Goal: Transaction & Acquisition: Purchase product/service

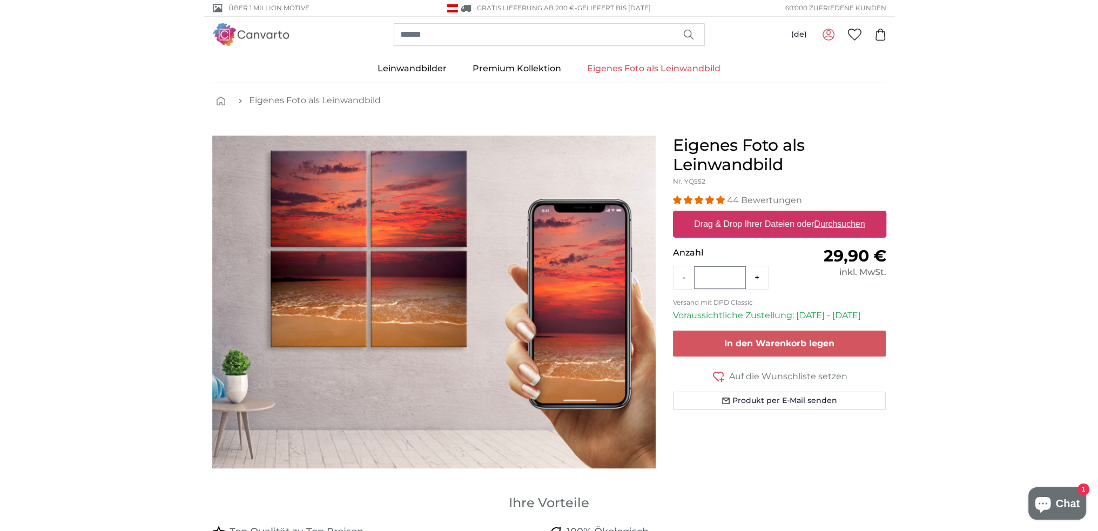
click at [843, 222] on u "Durchsuchen" at bounding box center [839, 223] width 51 height 9
click at [843, 214] on input "Drag & Drop Ihrer Dateien oder Durchsuchen" at bounding box center [779, 212] width 213 height 3
type input "**********"
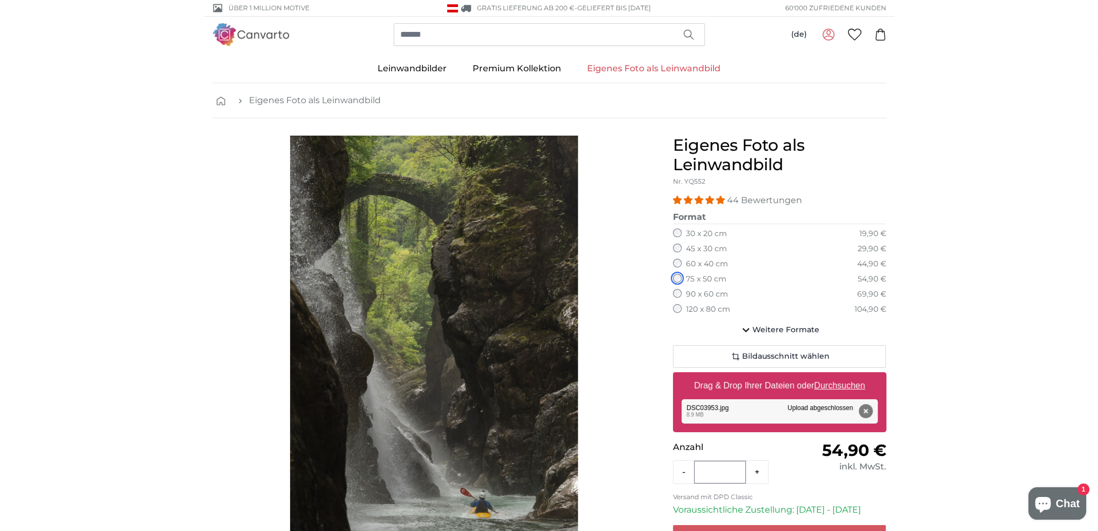
scroll to position [234, 0]
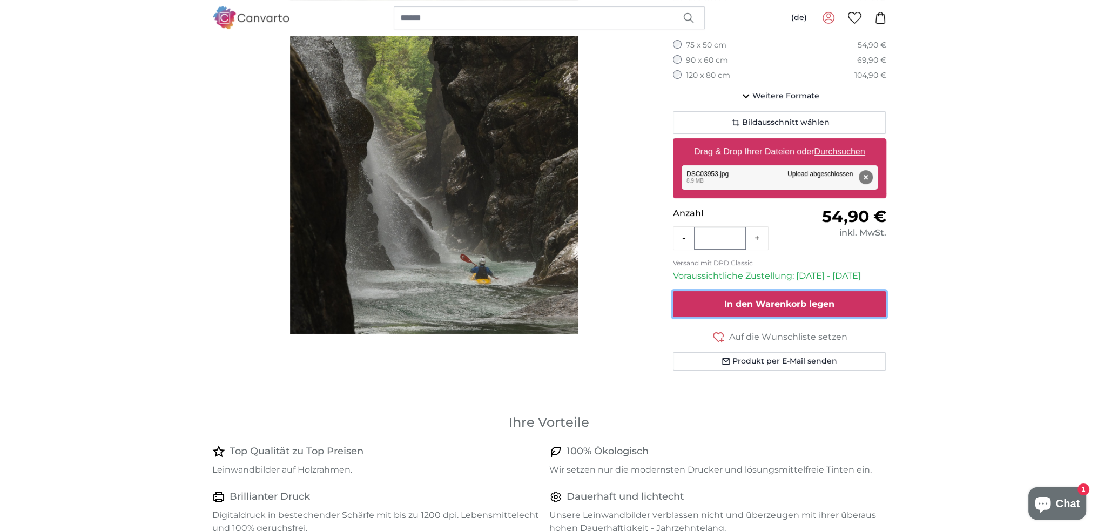
click at [799, 300] on span "In den Warenkorb legen" at bounding box center [779, 304] width 110 height 10
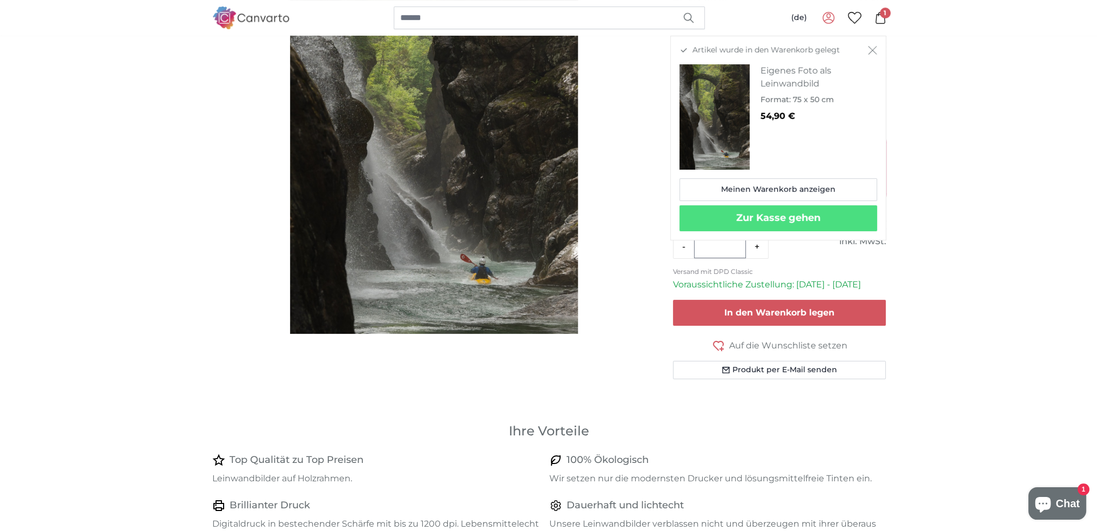
scroll to position [0, 0]
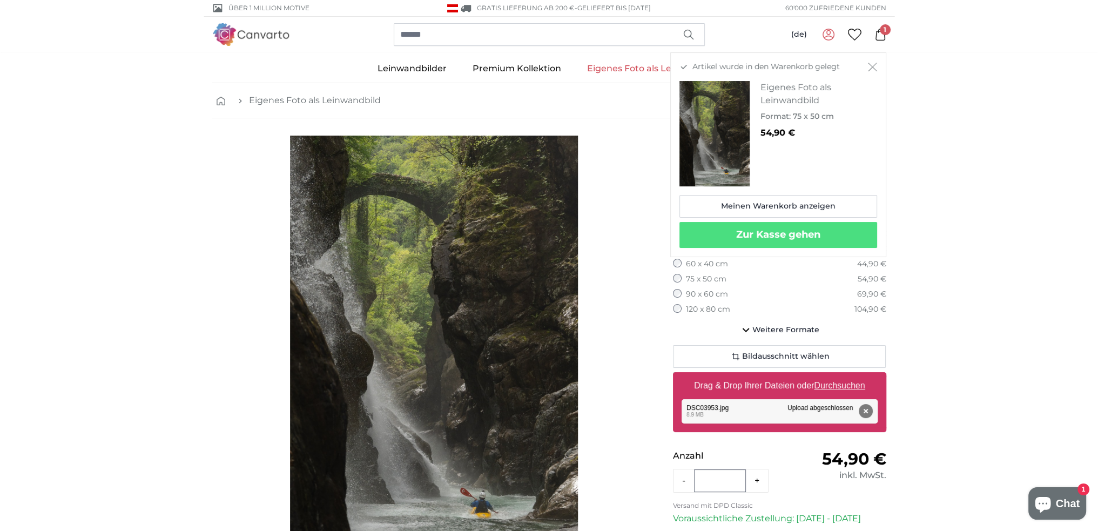
click at [881, 30] on span "1" at bounding box center [885, 29] width 11 height 11
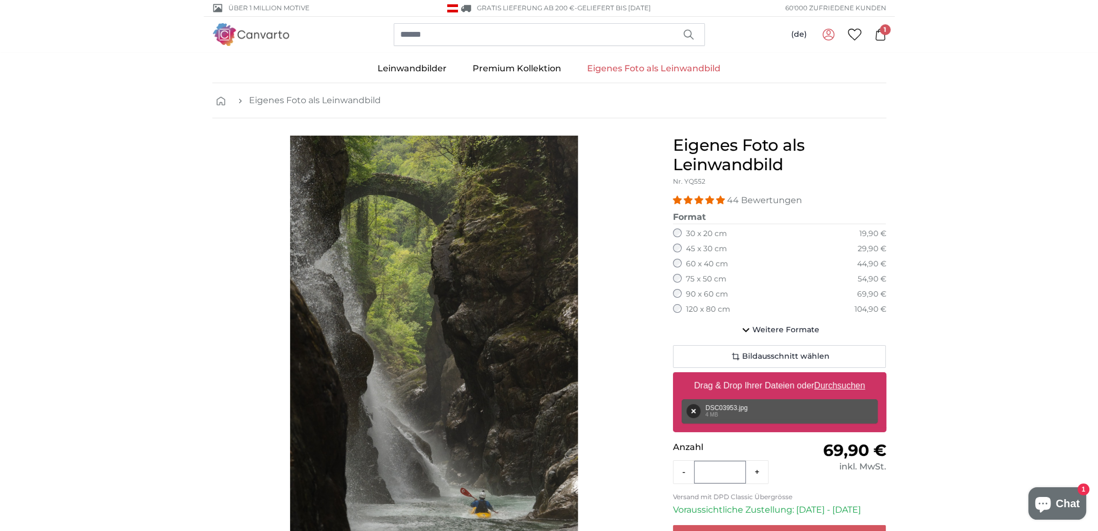
click at [887, 36] on div "(de) Deutsch Nederlands English Français Italiano" at bounding box center [549, 35] width 691 height 36
click at [883, 36] on icon at bounding box center [880, 35] width 12 height 12
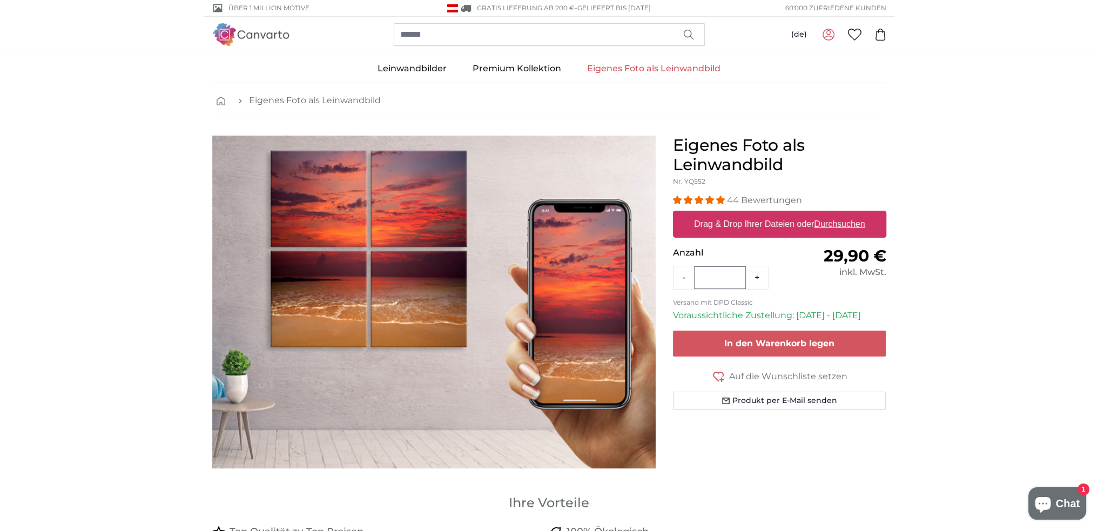
click at [838, 225] on u "Durchsuchen" at bounding box center [839, 223] width 51 height 9
click at [838, 214] on input "Drag & Drop Ihrer Dateien oder Durchsuchen" at bounding box center [779, 212] width 213 height 3
type input "**********"
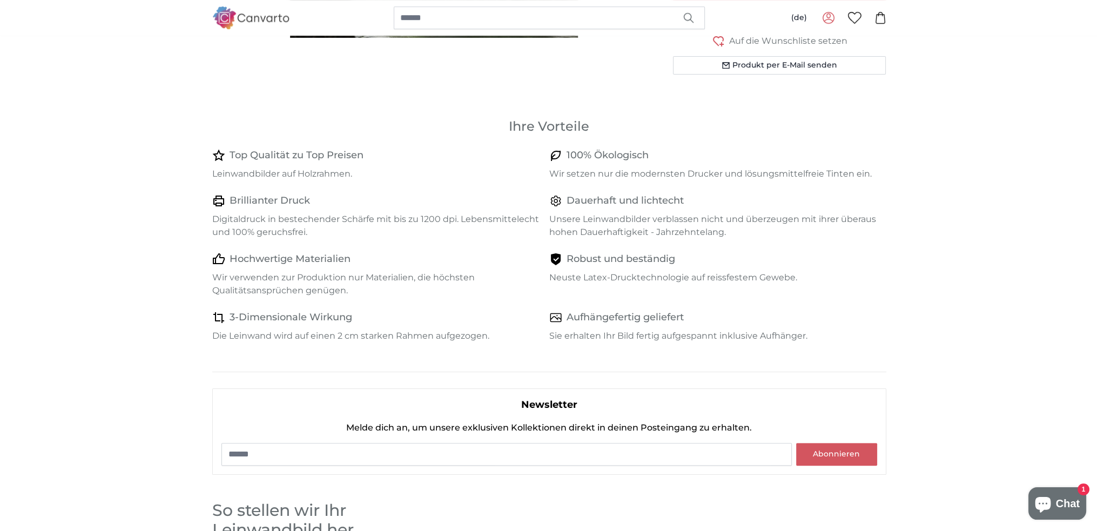
scroll to position [62, 0]
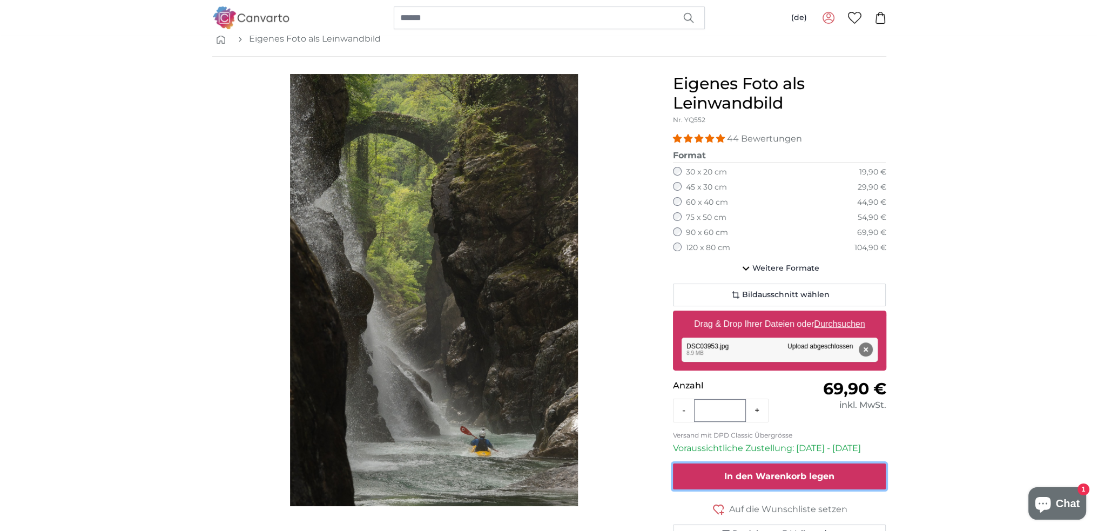
click at [828, 468] on button "In den Warenkorb legen" at bounding box center [779, 476] width 213 height 26
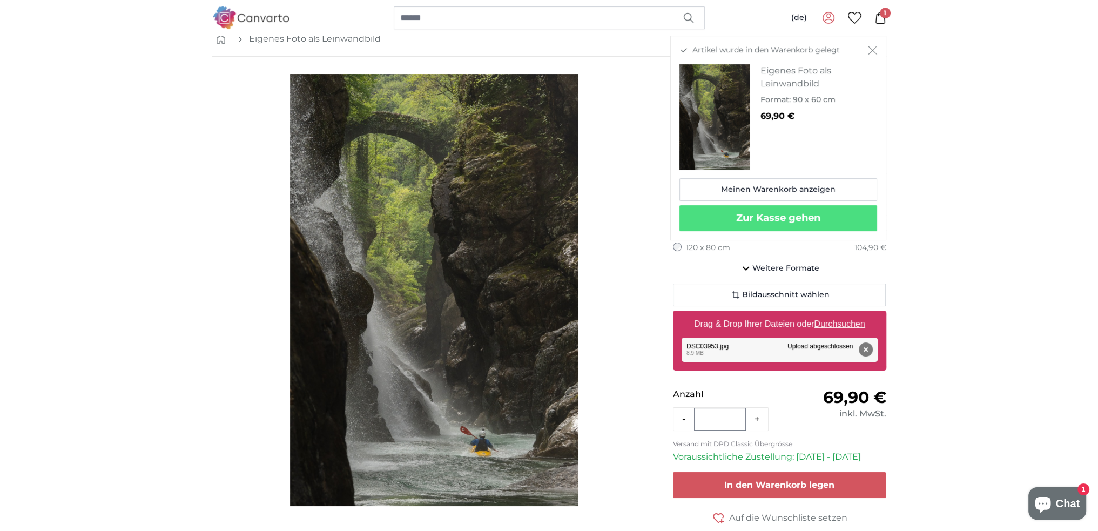
click at [875, 17] on icon at bounding box center [880, 18] width 10 height 12
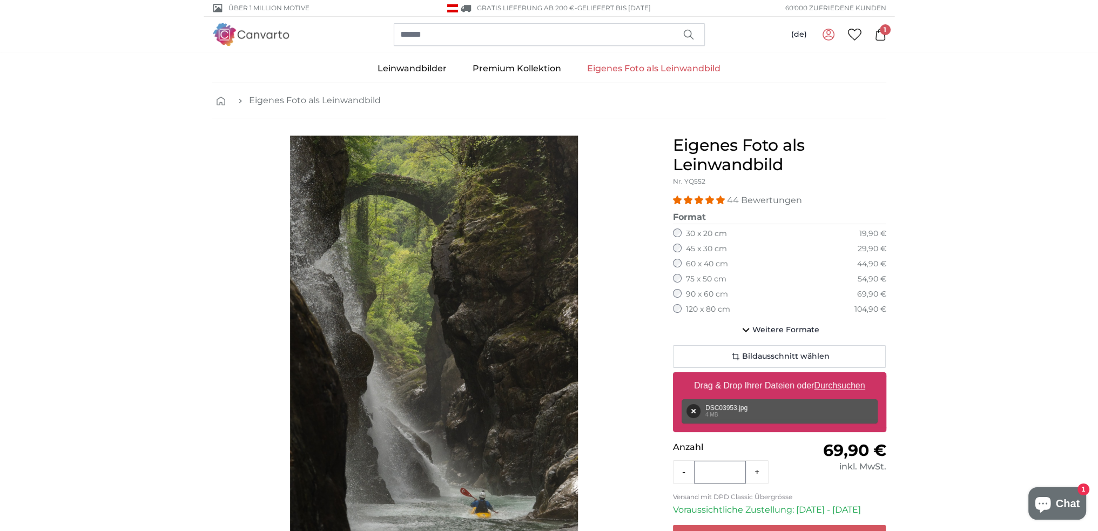
click at [670, 66] on link "Eigenes Foto als Leinwandbild" at bounding box center [653, 69] width 159 height 28
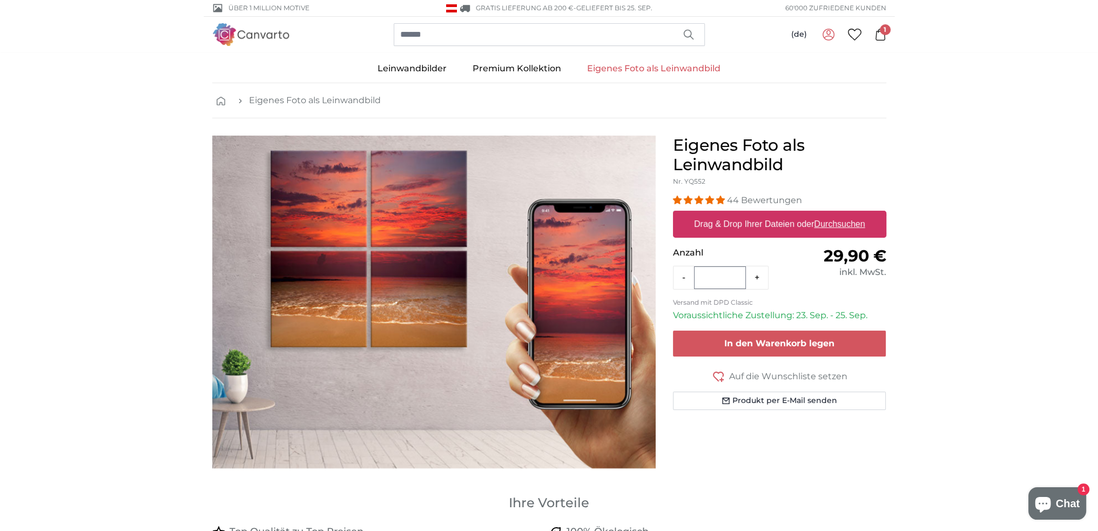
click at [837, 221] on u "Durchsuchen" at bounding box center [839, 223] width 51 height 9
click at [837, 214] on input "Drag & Drop Ihrer Dateien oder Durchsuchen" at bounding box center [779, 212] width 213 height 3
type input "**********"
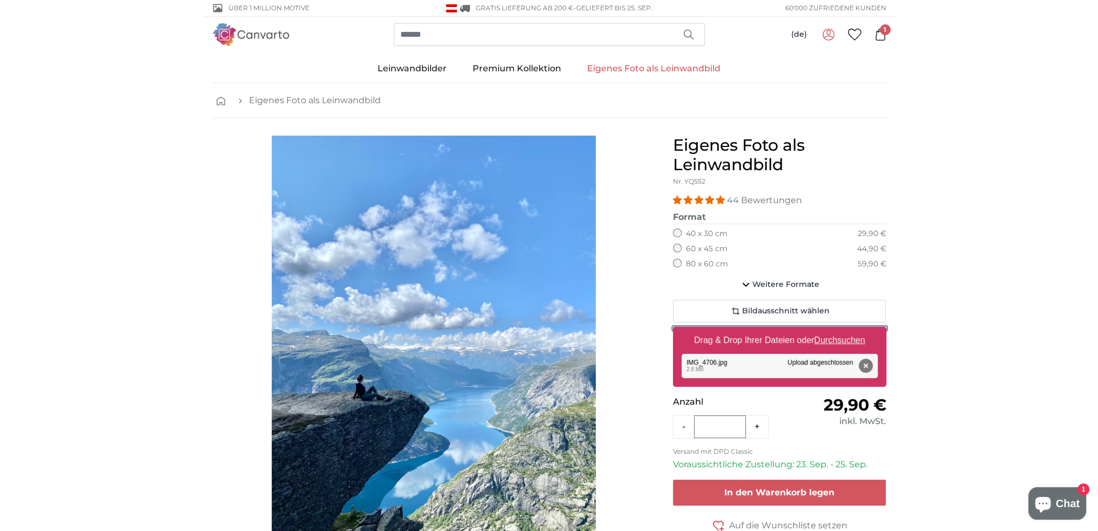
scroll to position [66, 0]
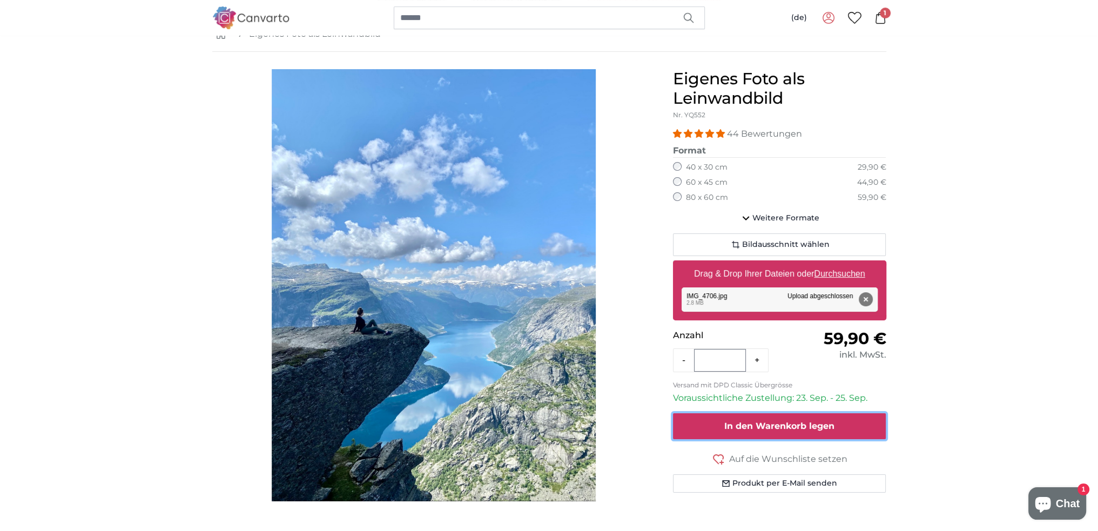
click at [848, 421] on button "In den Warenkorb legen" at bounding box center [779, 426] width 213 height 26
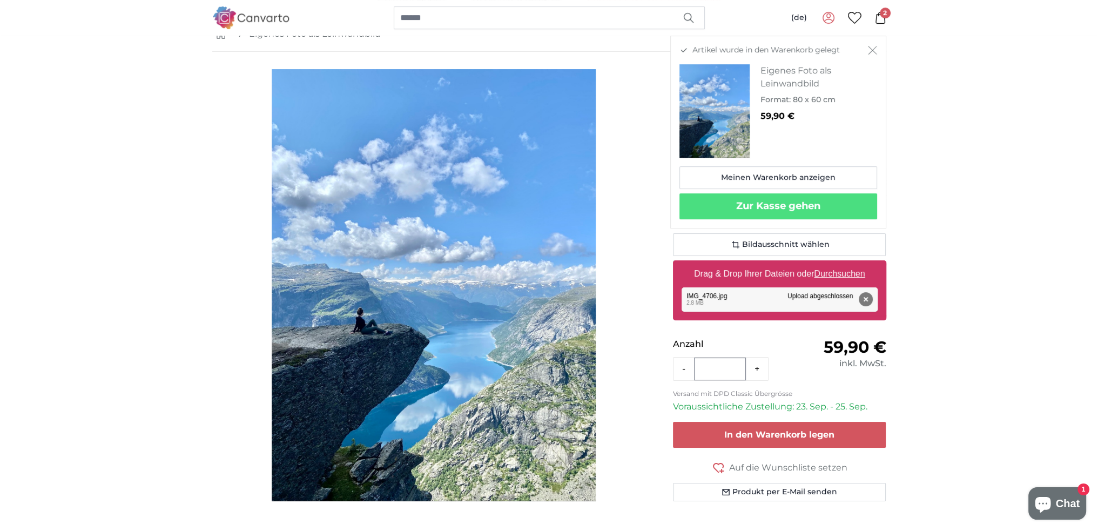
click at [880, 19] on icon at bounding box center [880, 18] width 12 height 12
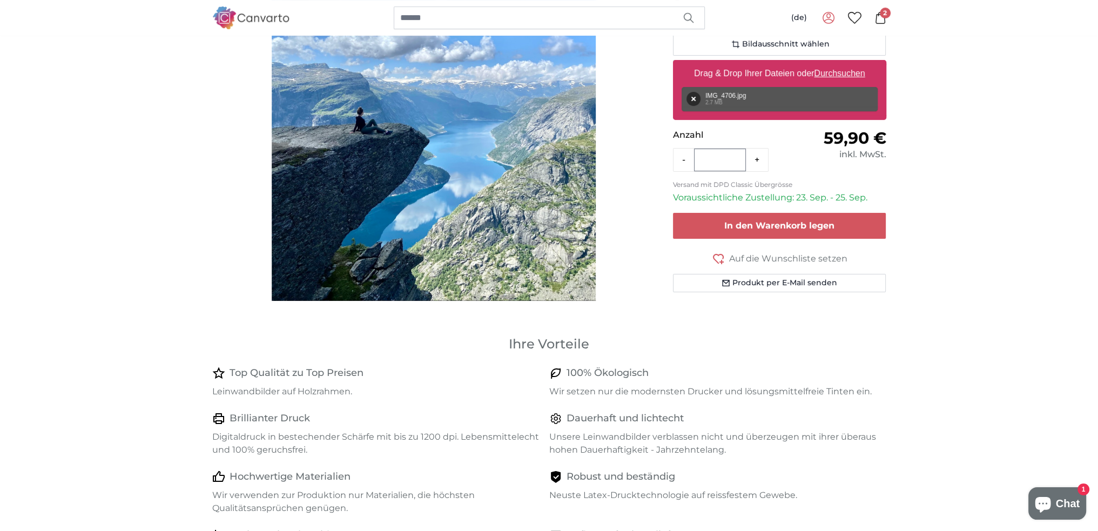
scroll to position [66, 0]
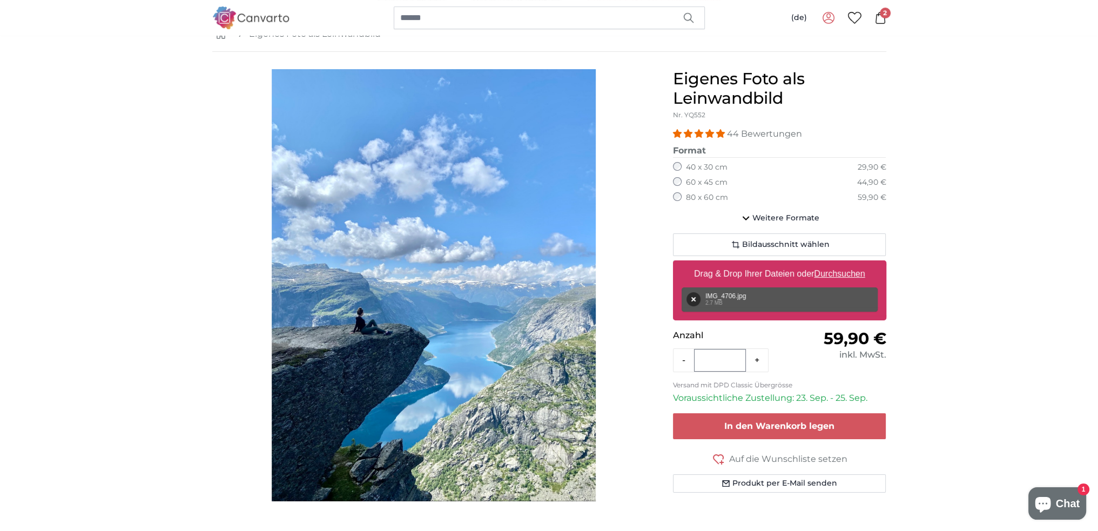
click at [882, 16] on span "2" at bounding box center [885, 13] width 11 height 11
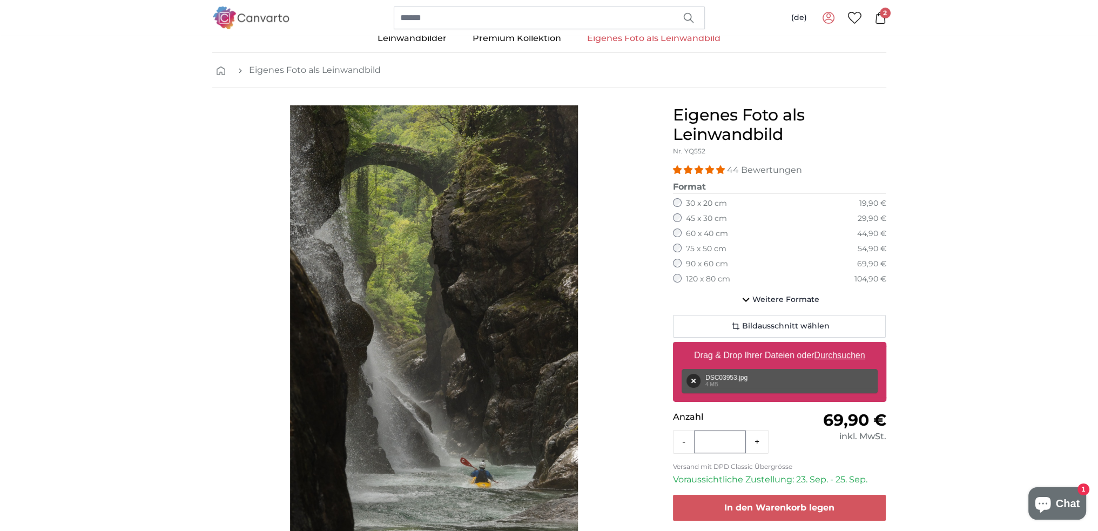
scroll to position [57, 0]
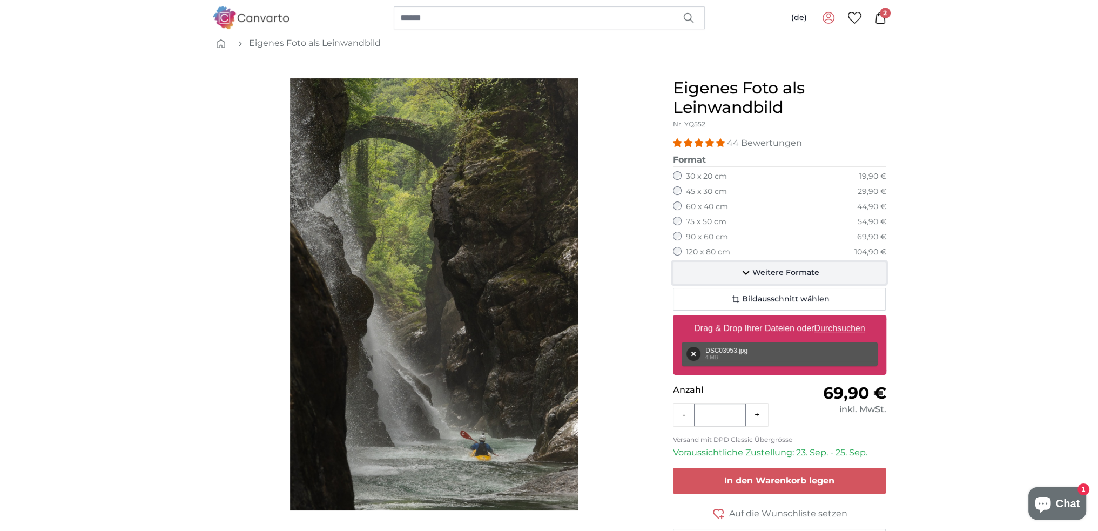
click at [753, 270] on span "Weitere Formate" at bounding box center [785, 272] width 67 height 11
